Goal: Contribute content

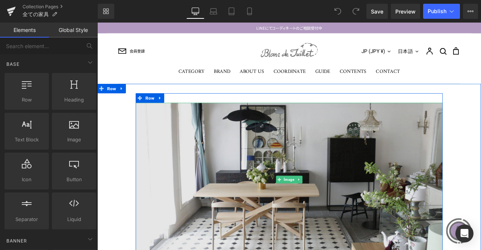
click at [266, 161] on img at bounding box center [325, 209] width 364 height 182
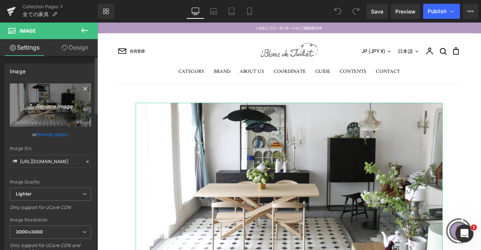
click at [46, 114] on link "Replace Image" at bounding box center [50, 104] width 81 height 43
type input "C:\fakepath\top_all-furniture.jpg"
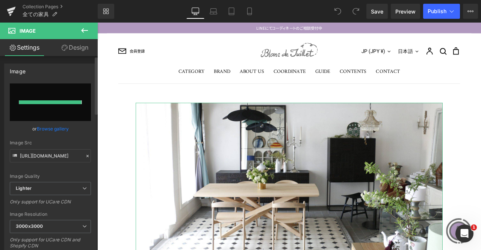
type input "[URL][DOMAIN_NAME]"
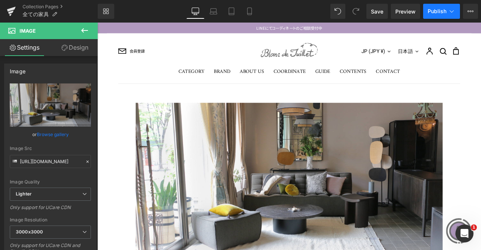
click at [433, 9] on span "Publish" at bounding box center [437, 11] width 19 height 6
click at [381, 11] on span "Save" at bounding box center [377, 12] width 12 height 8
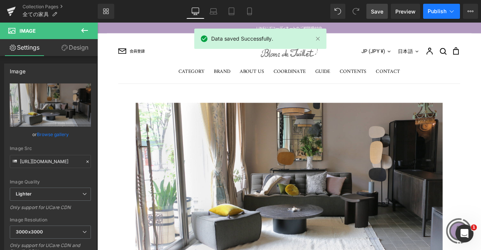
click at [446, 11] on span "Publish" at bounding box center [437, 11] width 19 height 6
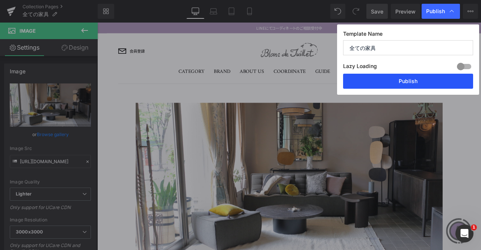
click at [415, 79] on button "Publish" at bounding box center [408, 81] width 130 height 15
